Goal: Transaction & Acquisition: Purchase product/service

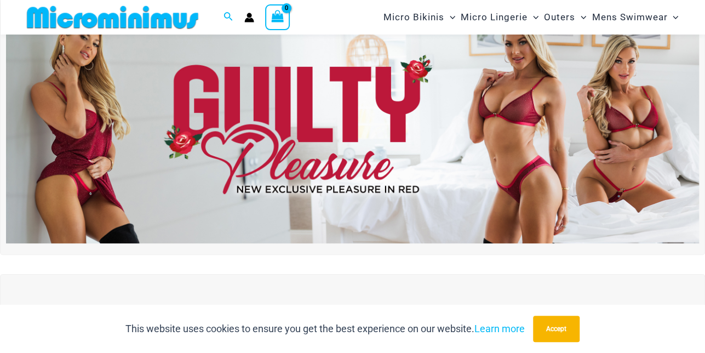
scroll to position [55, 0]
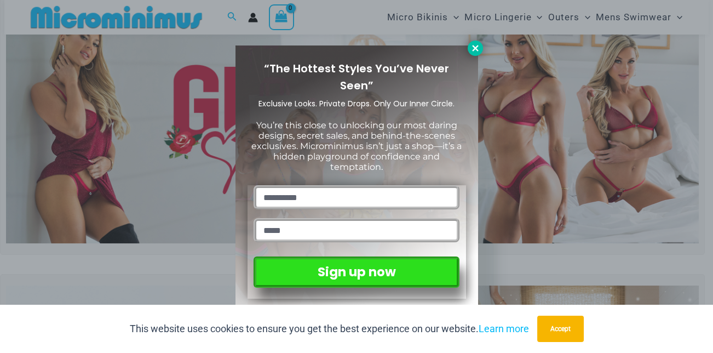
click at [472, 50] on icon at bounding box center [475, 48] width 10 height 10
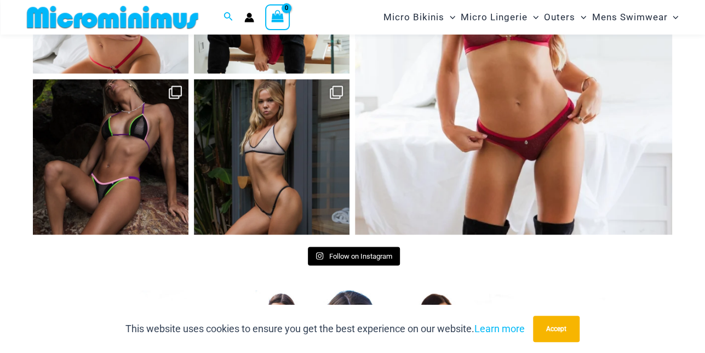
scroll to position [5093, 0]
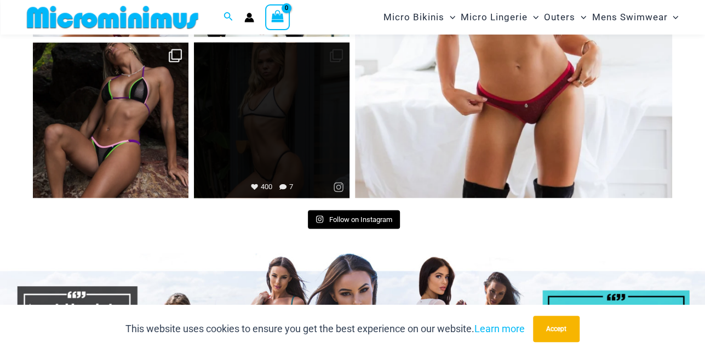
click at [288, 99] on link "Open" at bounding box center [272, 120] width 156 height 156
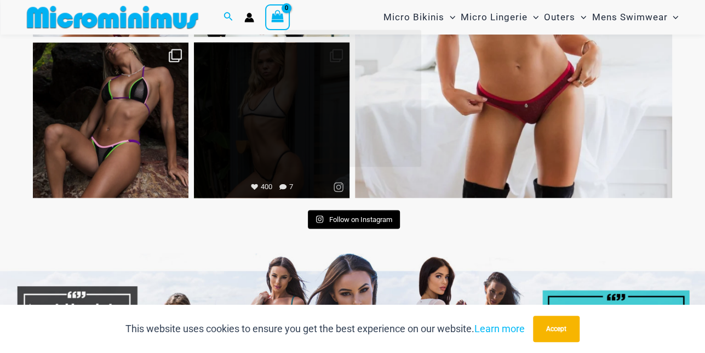
scroll to position [5095, 0]
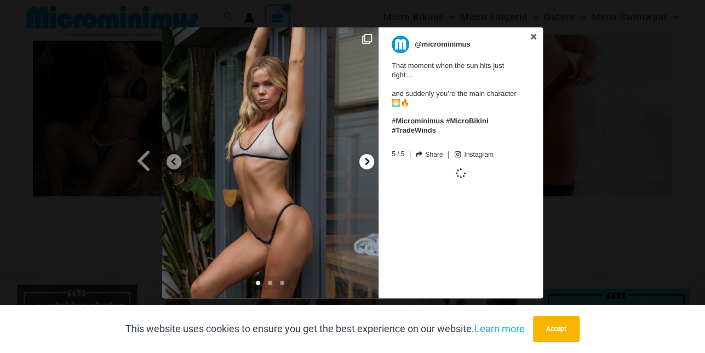
click at [367, 164] on icon at bounding box center [367, 161] width 8 height 8
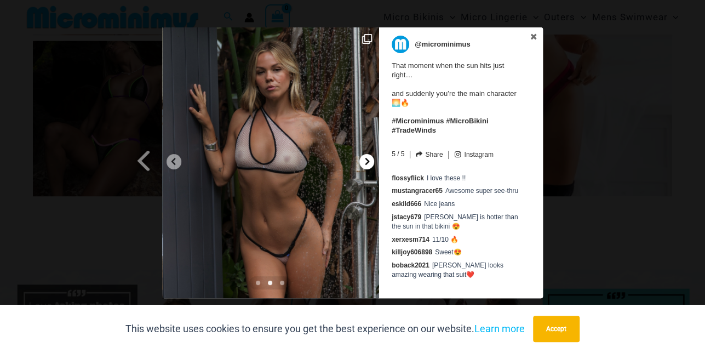
click at [367, 164] on icon at bounding box center [367, 161] width 8 height 8
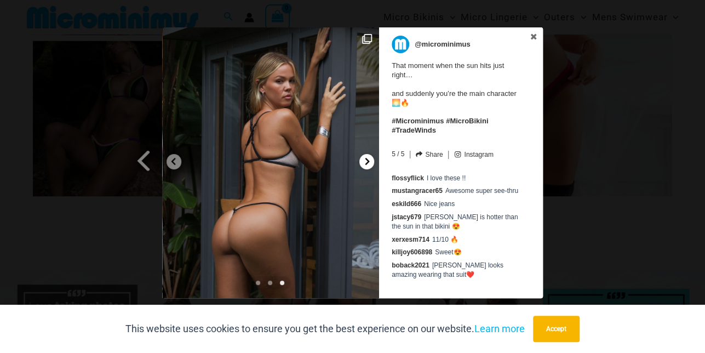
click at [367, 164] on icon at bounding box center [367, 161] width 8 height 8
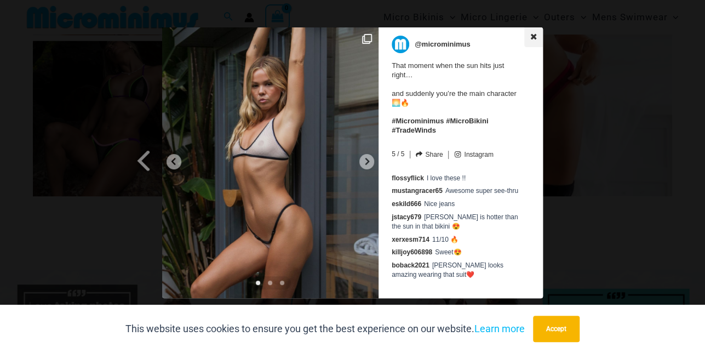
click at [535, 38] on icon at bounding box center [534, 36] width 6 height 6
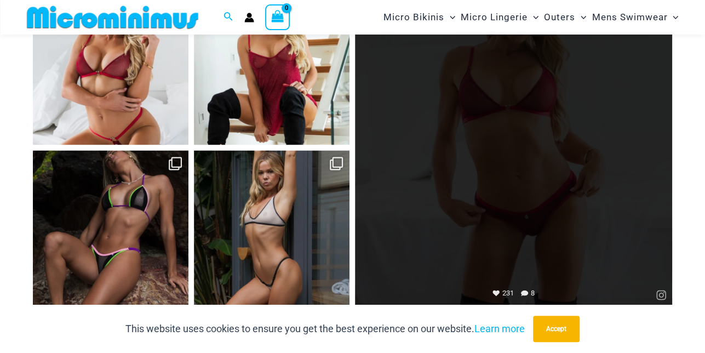
scroll to position [4930, 0]
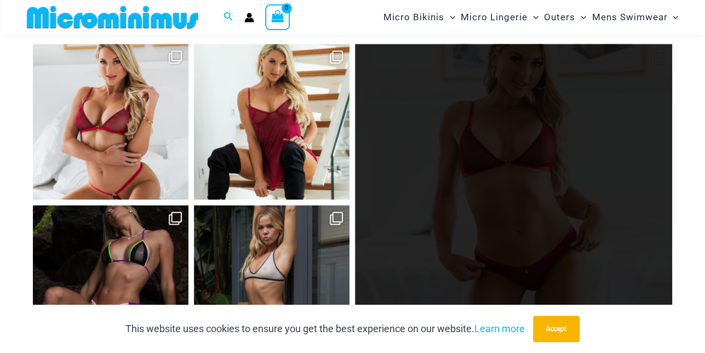
click at [478, 156] on link "Open" at bounding box center [513, 202] width 317 height 317
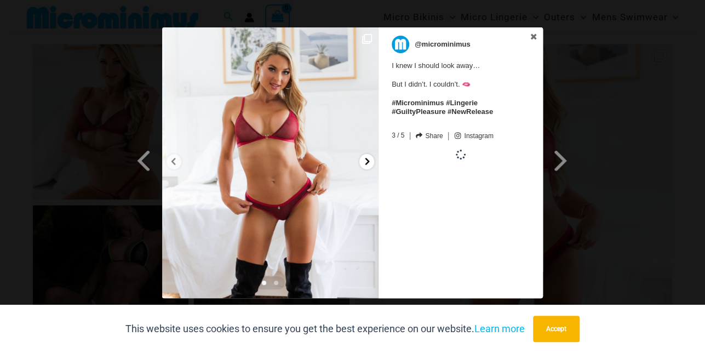
click at [369, 160] on icon at bounding box center [367, 161] width 8 height 8
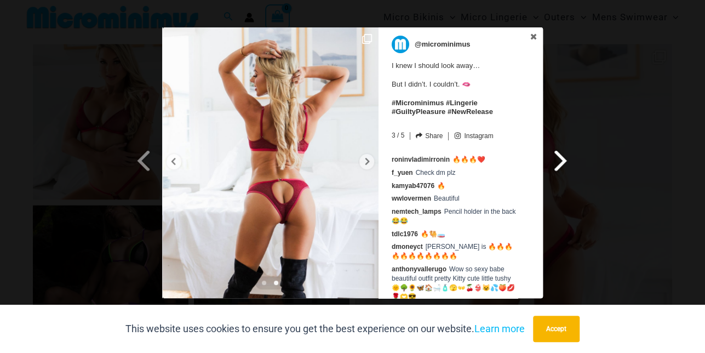
click at [559, 159] on span at bounding box center [561, 160] width 19 height 25
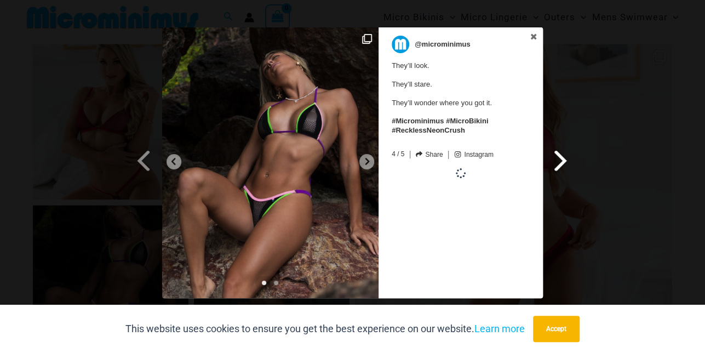
click at [561, 159] on span at bounding box center [561, 160] width 19 height 25
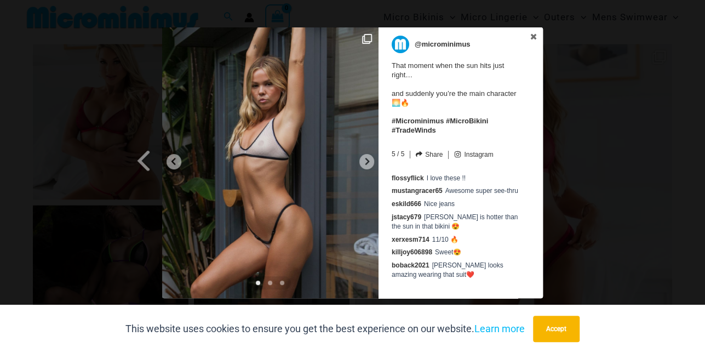
click at [563, 159] on div "Previous Slide Next Slide @microminimus That moment when the sun hits just righ…" at bounding box center [352, 163] width 705 height 273
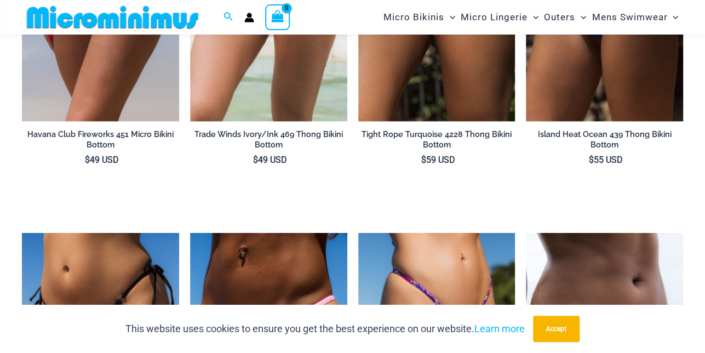
scroll to position [3232, 0]
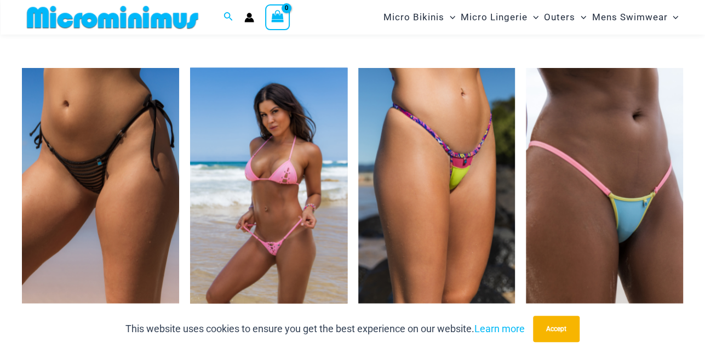
click at [291, 142] on img at bounding box center [268, 186] width 157 height 236
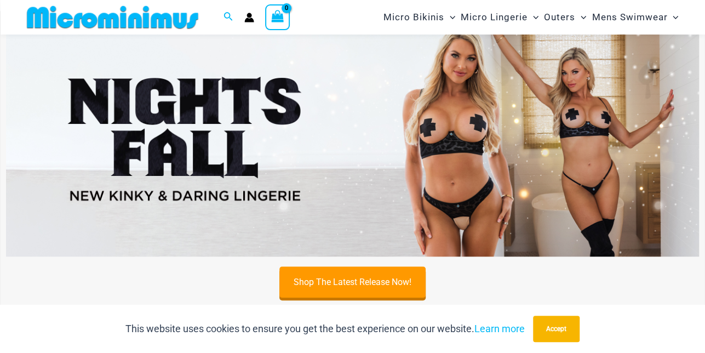
scroll to position [319, 0]
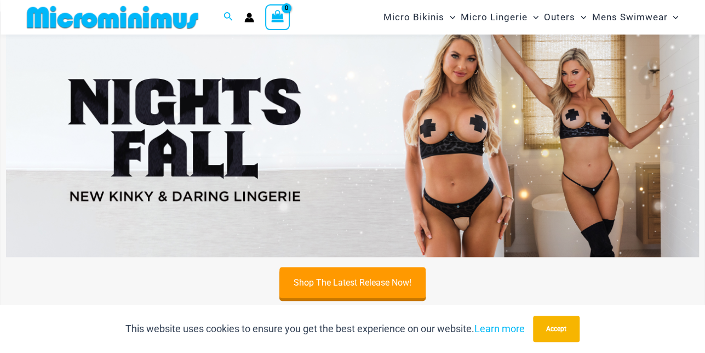
click at [481, 121] on img at bounding box center [352, 139] width 693 height 236
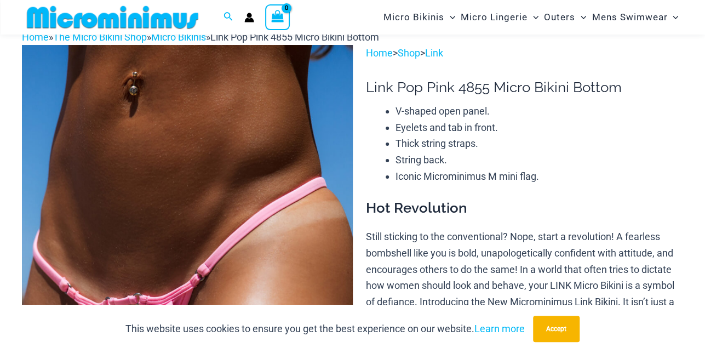
scroll to position [383, 0]
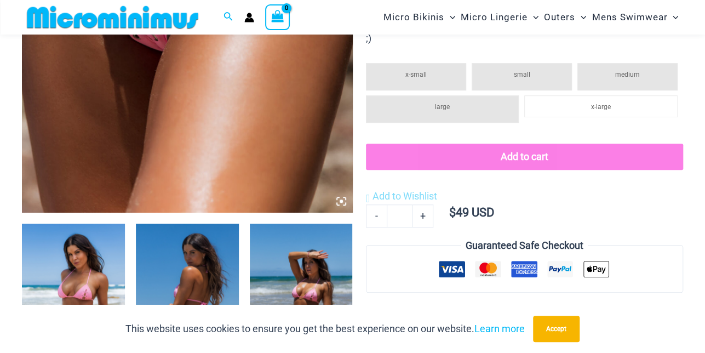
click at [339, 199] on icon at bounding box center [341, 201] width 10 height 10
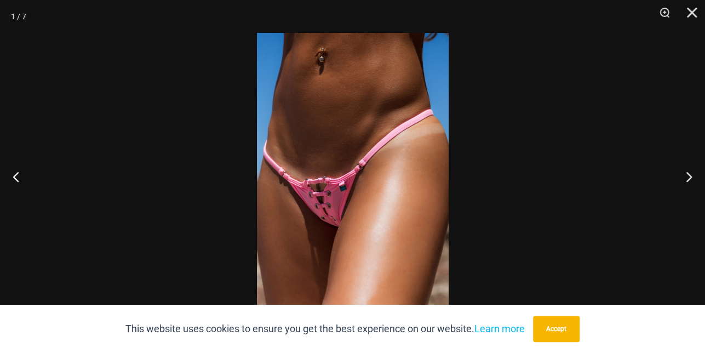
click at [364, 181] on img at bounding box center [353, 176] width 192 height 287
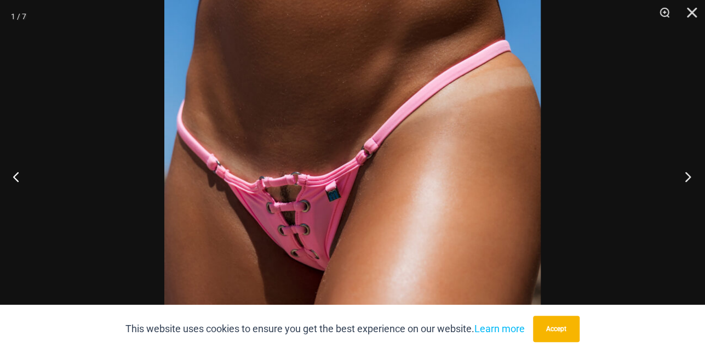
click at [690, 177] on button "Next" at bounding box center [684, 176] width 41 height 55
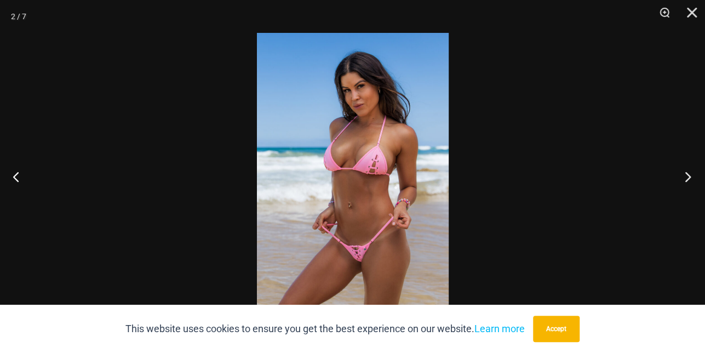
click at [690, 177] on button "Next" at bounding box center [684, 176] width 41 height 55
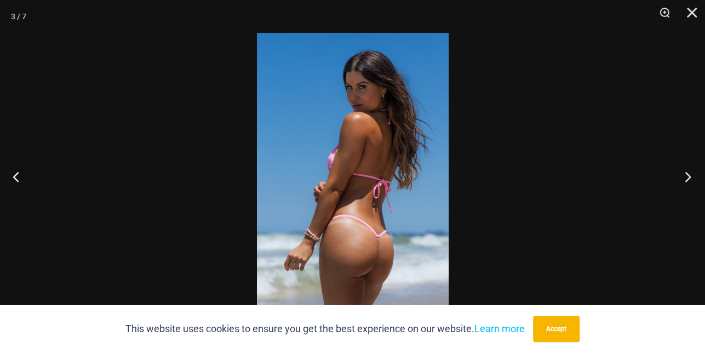
click at [690, 177] on button "Next" at bounding box center [684, 176] width 41 height 55
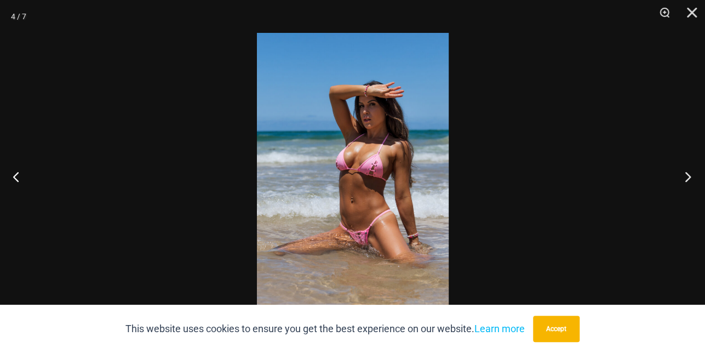
click at [690, 177] on button "Next" at bounding box center [684, 176] width 41 height 55
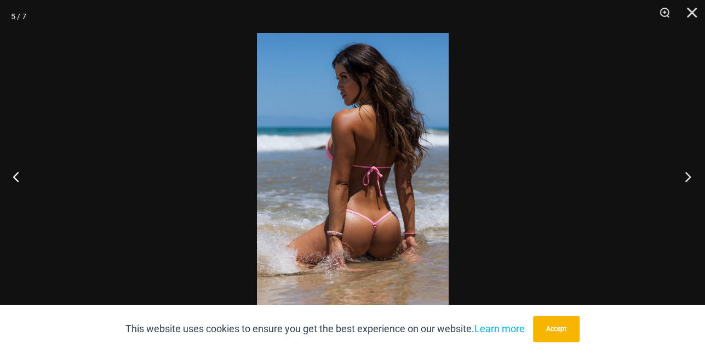
click at [690, 177] on button "Next" at bounding box center [684, 176] width 41 height 55
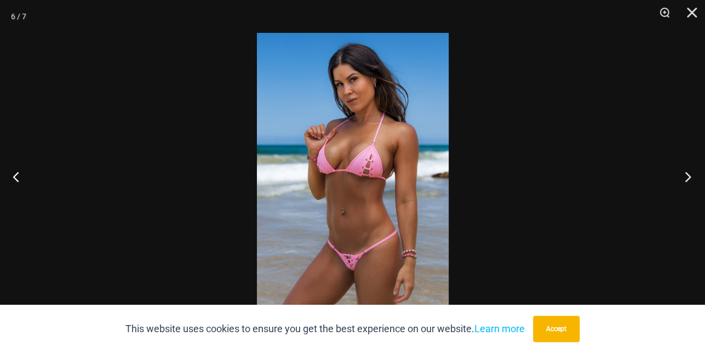
click at [690, 177] on button "Next" at bounding box center [684, 176] width 41 height 55
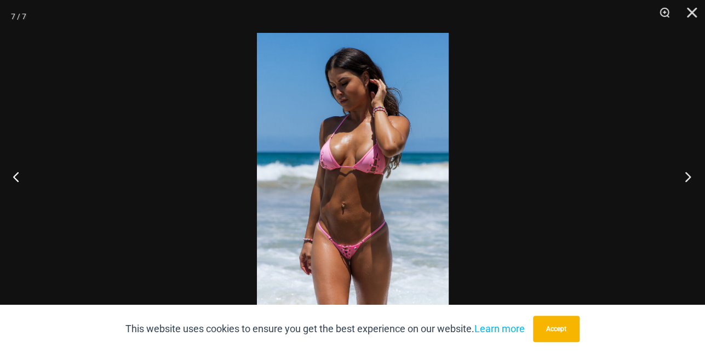
click at [690, 177] on button "Next" at bounding box center [684, 176] width 41 height 55
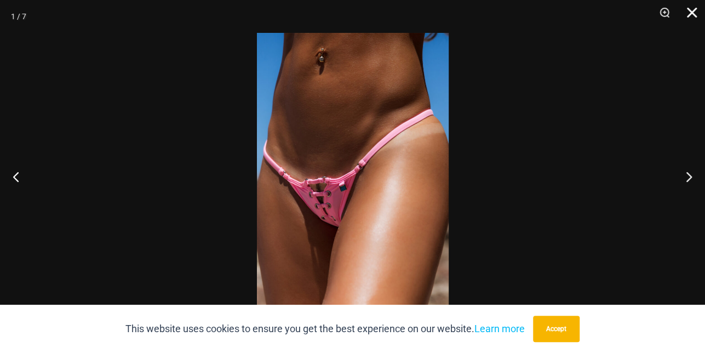
click at [695, 17] on button "Close" at bounding box center [687, 16] width 27 height 33
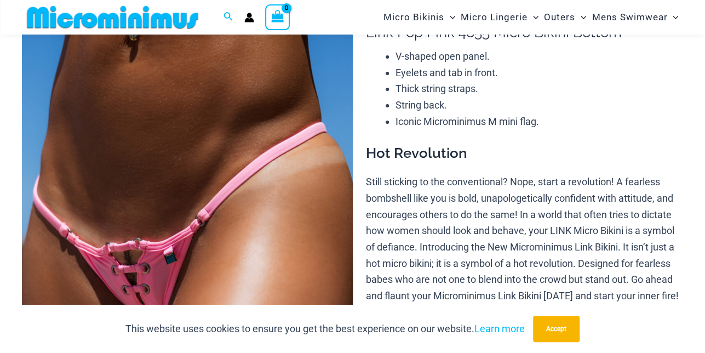
scroll to position [0, 0]
